Goal: Task Accomplishment & Management: Complete application form

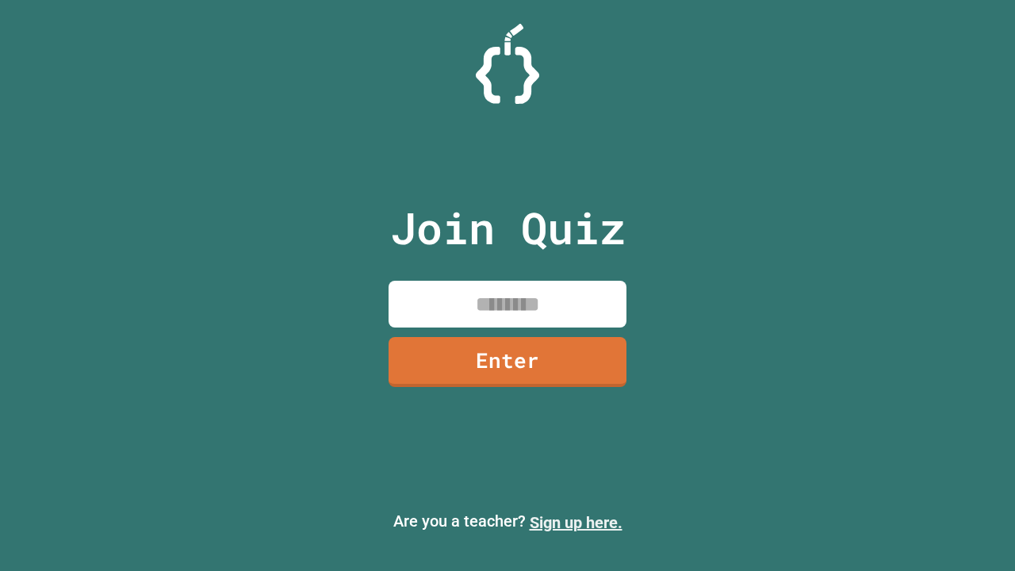
click at [576, 522] on link "Sign up here." at bounding box center [576, 522] width 93 height 19
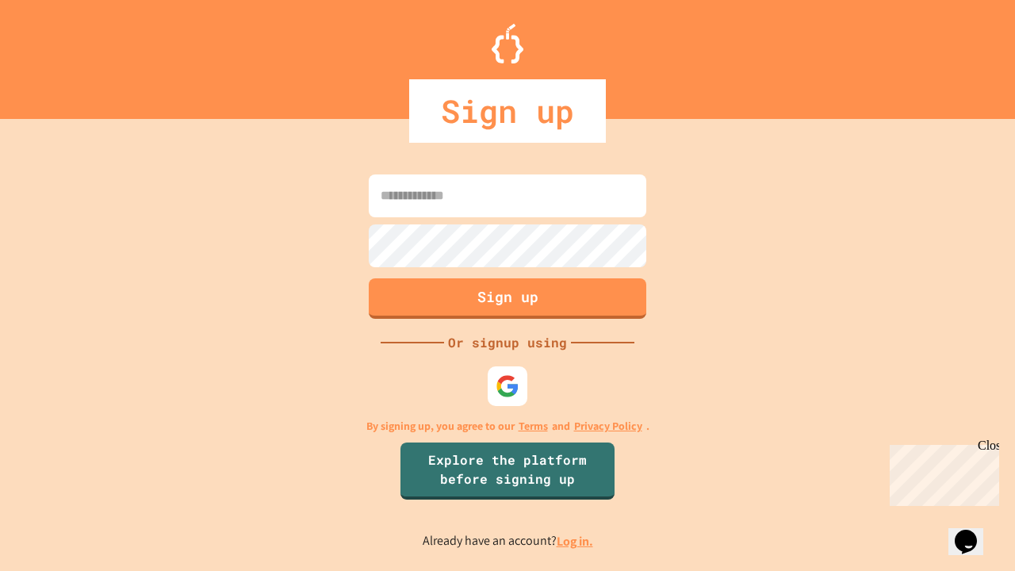
click at [576, 541] on link "Log in." at bounding box center [575, 541] width 36 height 17
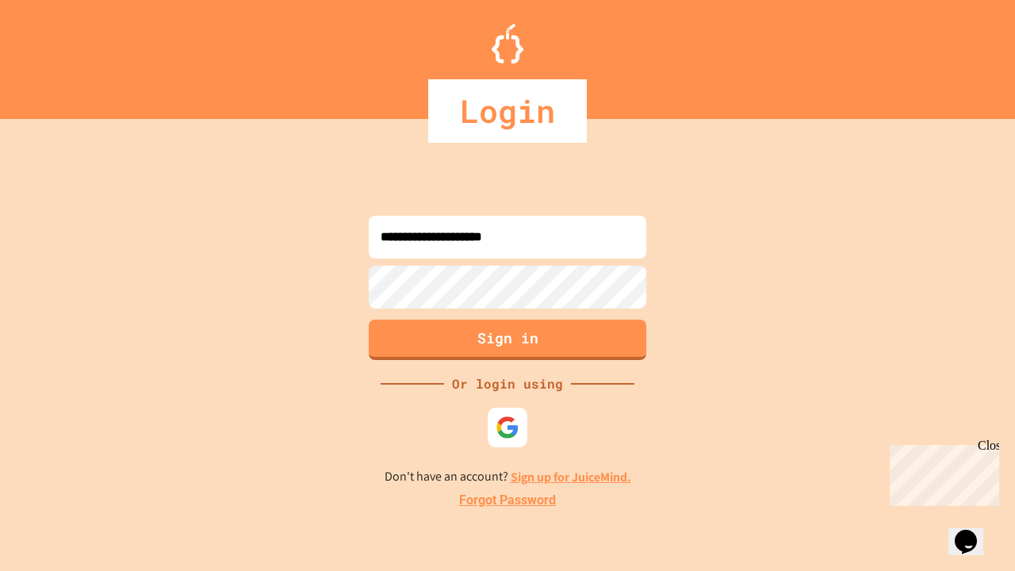
type input "**********"
